Goal: Check status: Check status

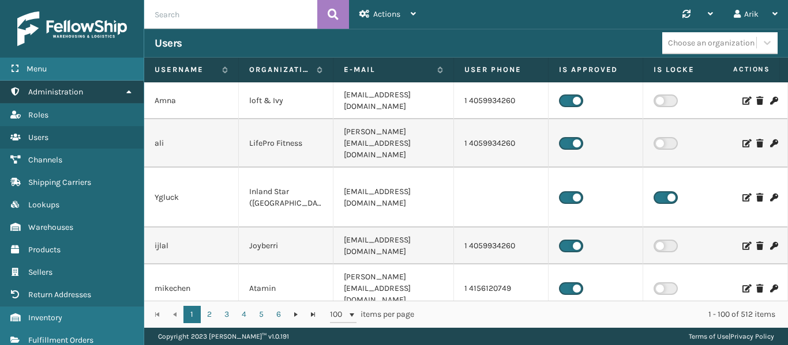
click at [103, 97] on link "Administration" at bounding box center [72, 92] width 144 height 22
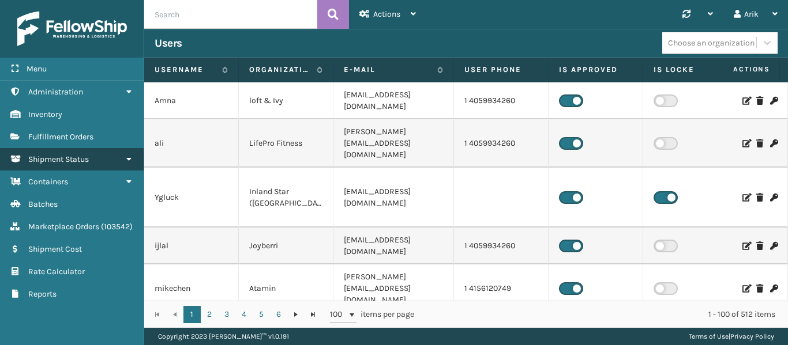
click at [74, 159] on span "Shipment Status" at bounding box center [58, 160] width 61 height 10
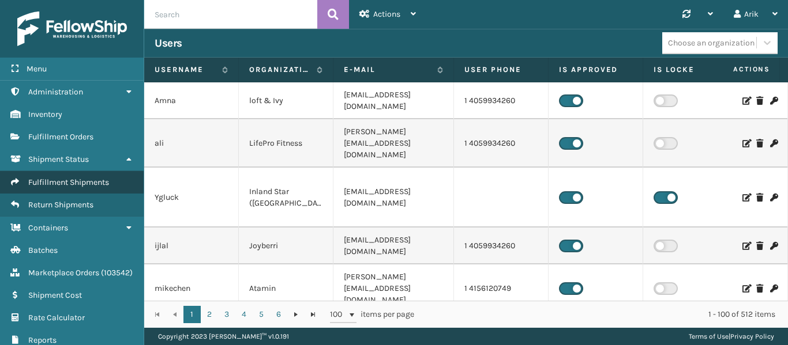
click at [65, 179] on span "Fulfillment Shipments" at bounding box center [68, 183] width 81 height 10
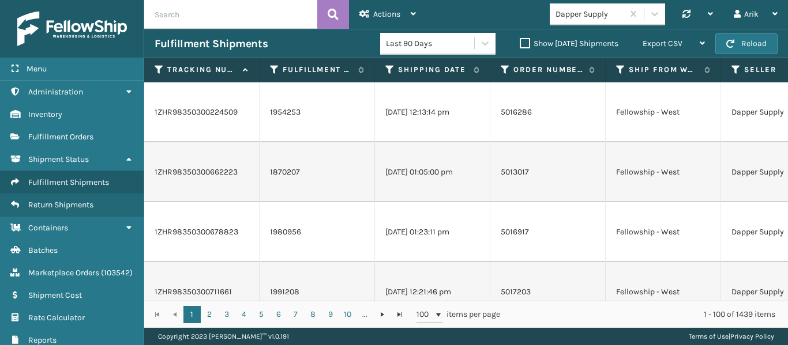
click at [520, 42] on label "Show [DATE] Shipments" at bounding box center [569, 44] width 99 height 10
click at [520, 42] on input "Show [DATE] Shipments" at bounding box center [520, 40] width 1 height 7
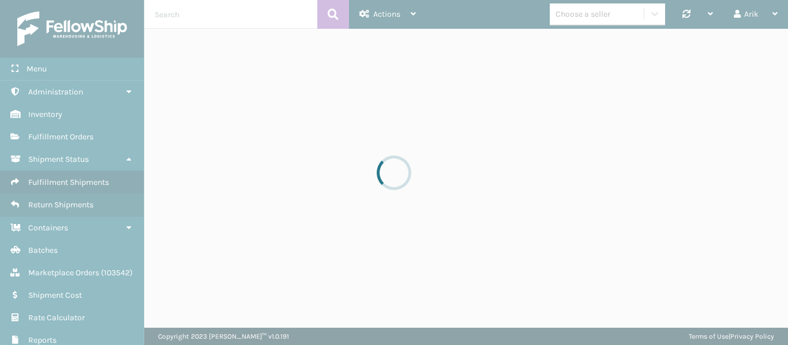
click at [655, 13] on div at bounding box center [394, 172] width 788 height 345
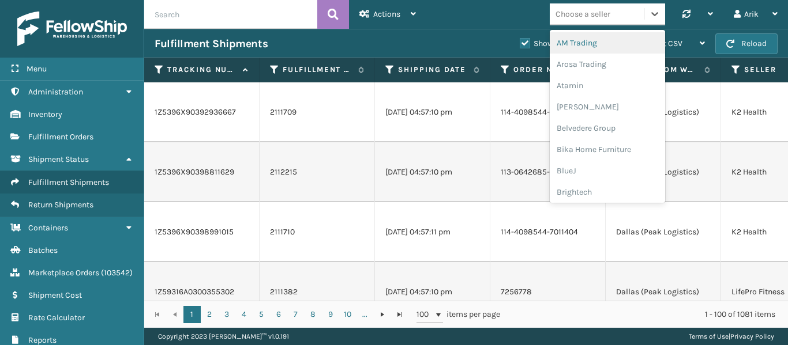
click at [618, 15] on div "Choose a seller" at bounding box center [597, 14] width 94 height 19
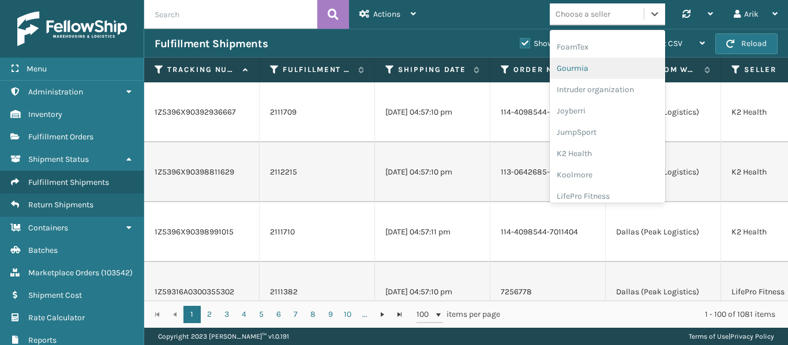
scroll to position [284, 0]
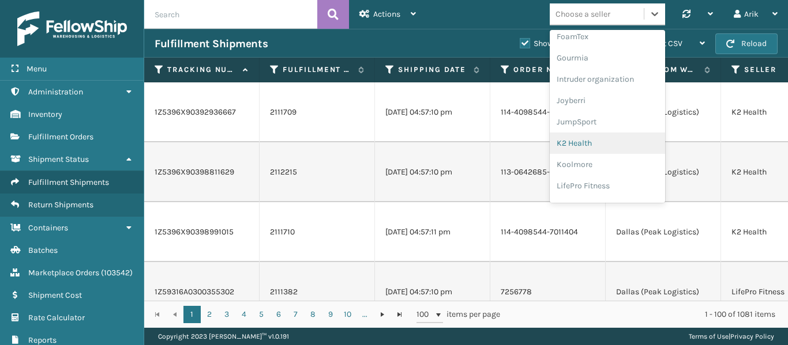
click at [573, 137] on div "K2 Health" at bounding box center [607, 143] width 115 height 21
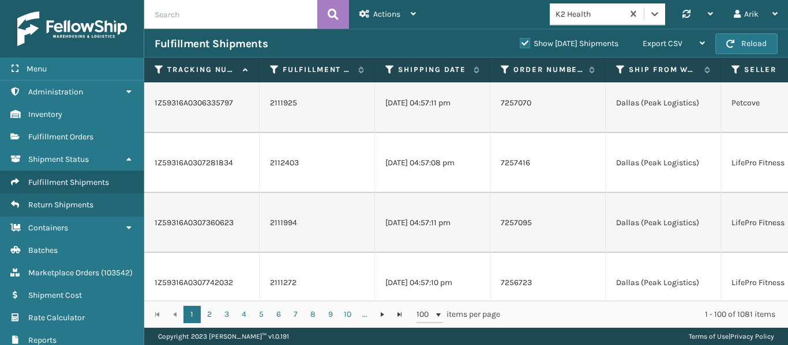
scroll to position [923, 0]
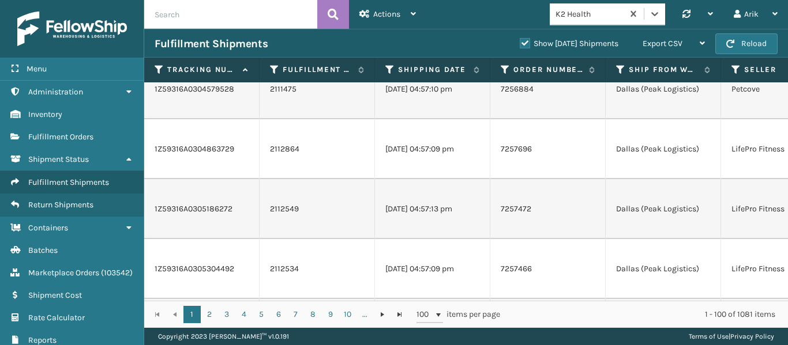
click at [599, 14] on div "K2 Health" at bounding box center [589, 14] width 69 height 12
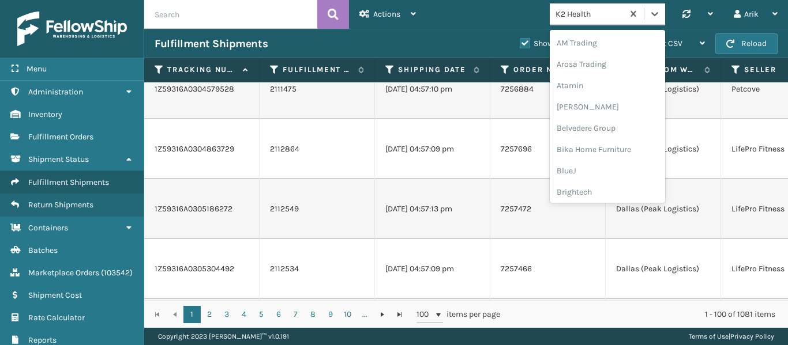
scroll to position [242, 0]
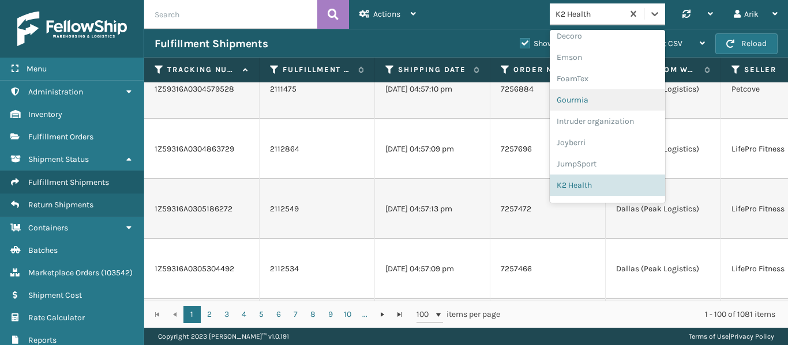
click at [718, 299] on td "Dallas (Peak Logistics)" at bounding box center [663, 329] width 115 height 60
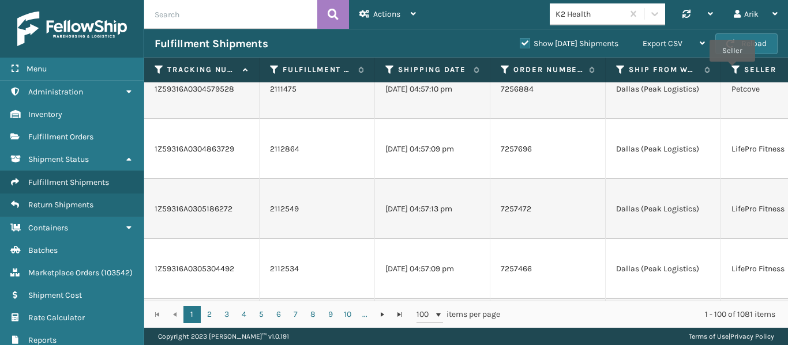
click at [732, 70] on icon at bounding box center [735, 70] width 9 height 10
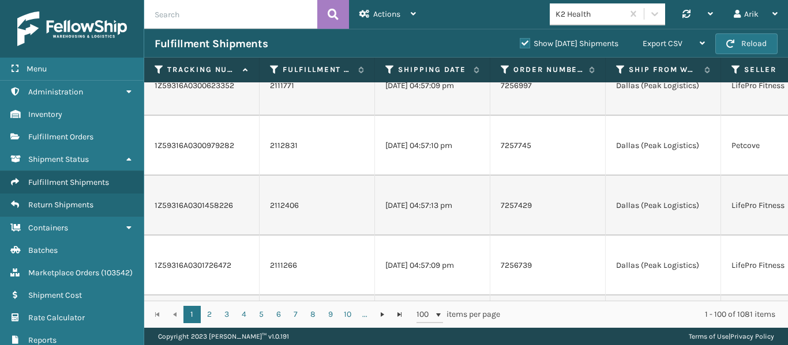
scroll to position [0, 0]
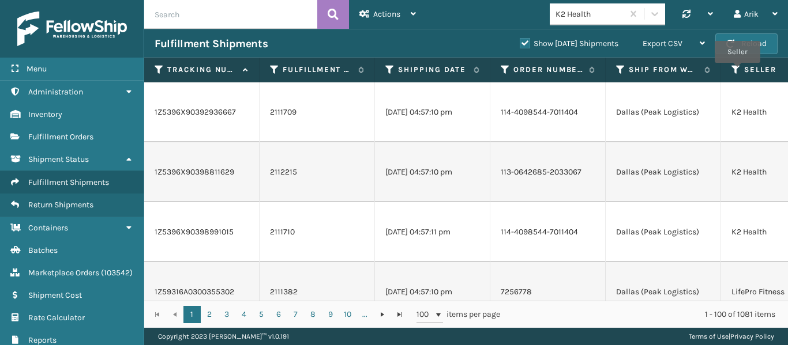
click at [737, 71] on icon at bounding box center [735, 70] width 9 height 10
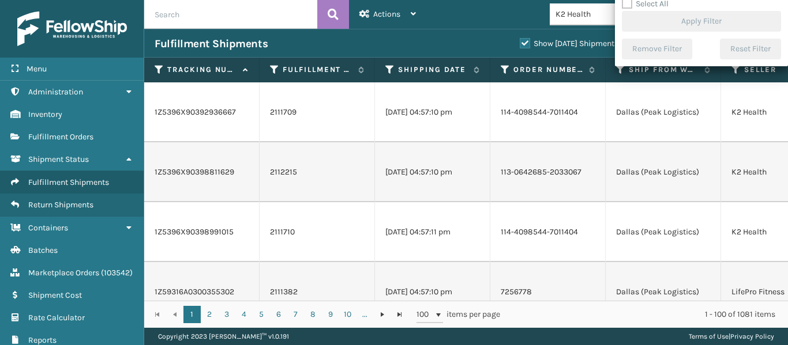
drag, startPoint x: 618, startPoint y: 54, endPoint x: 712, endPoint y: 118, distance: 114.1
click at [604, 125] on section "Fulfillment Shipments Show [DATE] Shipments Export CSV Export Current Page Expo…" at bounding box center [466, 178] width 644 height 299
click at [743, 103] on td "K2 Health" at bounding box center [778, 112] width 115 height 60
